Goal: Transaction & Acquisition: Book appointment/travel/reservation

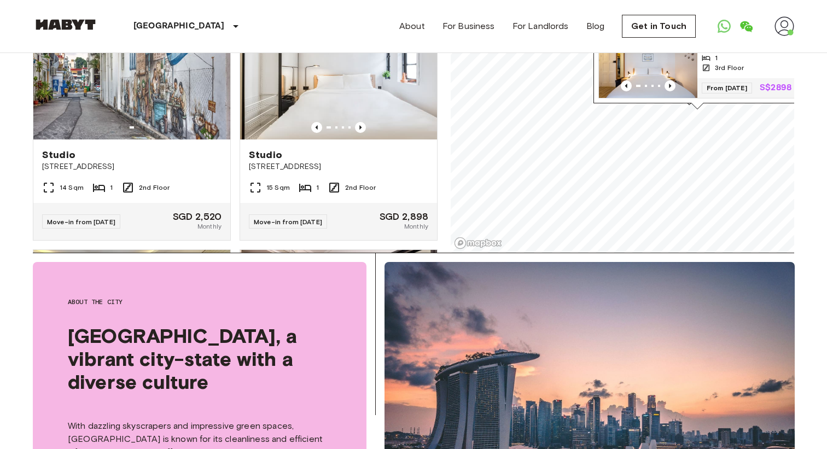
scroll to position [1170, 0]
